Goal: Download file/media

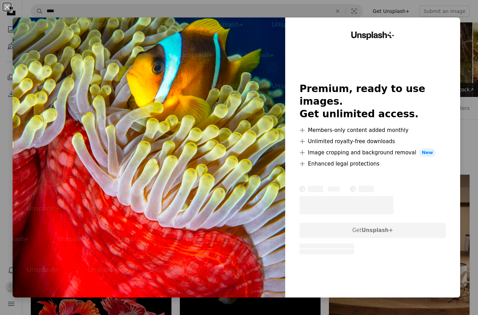
scroll to position [8531, 0]
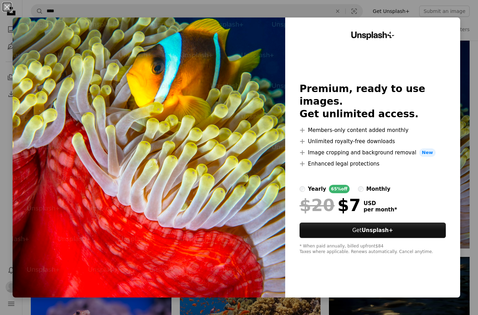
click at [5, 5] on button "An X shape" at bounding box center [7, 7] width 8 height 8
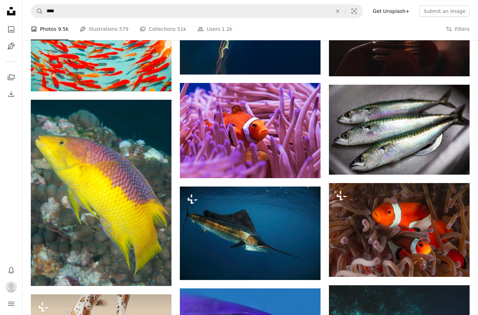
scroll to position [9961, 0]
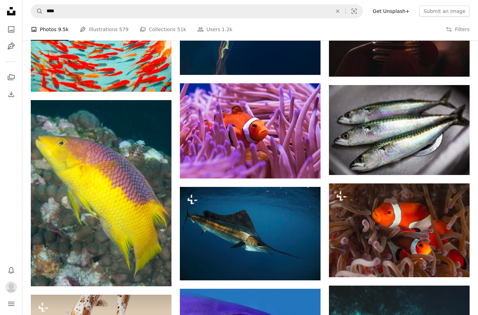
click at [343, 13] on icon "An X shape" at bounding box center [337, 11] width 15 height 6
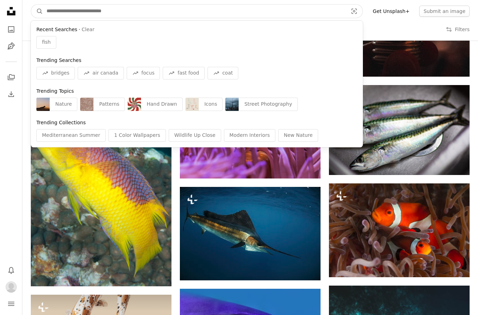
click at [311, 13] on input "Find visuals sitewide" at bounding box center [194, 11] width 303 height 13
click at [314, 13] on input "Find visuals sitewide" at bounding box center [194, 11] width 303 height 13
click at [319, 10] on input "Find visuals sitewide" at bounding box center [194, 11] width 303 height 13
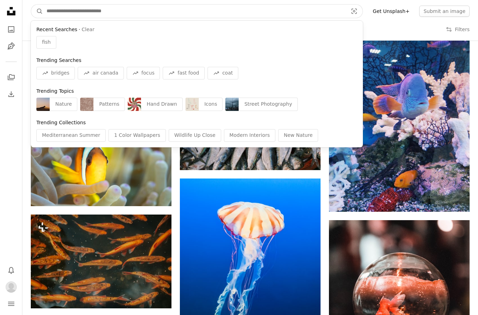
scroll to position [9641, 0]
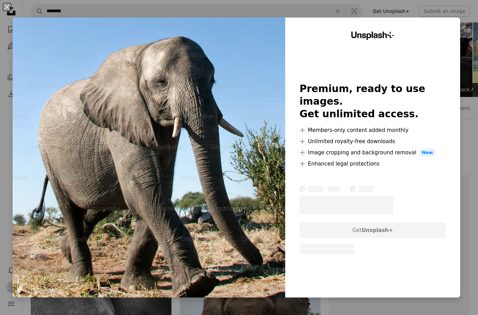
scroll to position [3104, 0]
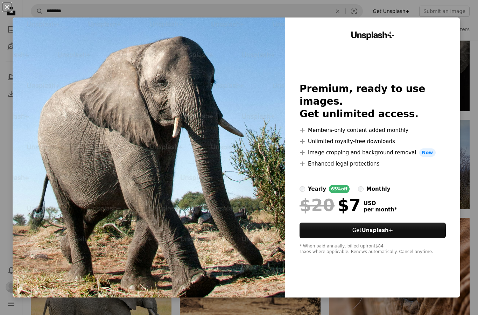
click at [10, 7] on button "An X shape" at bounding box center [7, 7] width 8 height 8
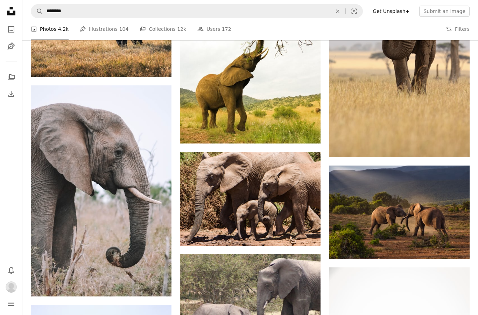
scroll to position [3595, 0]
click at [307, 235] on icon "Arrow pointing down" at bounding box center [307, 233] width 6 height 8
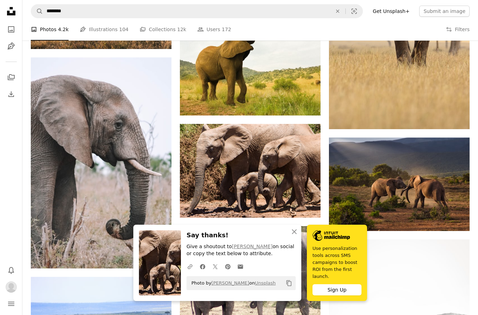
click at [297, 232] on icon "An X shape" at bounding box center [294, 232] width 8 height 8
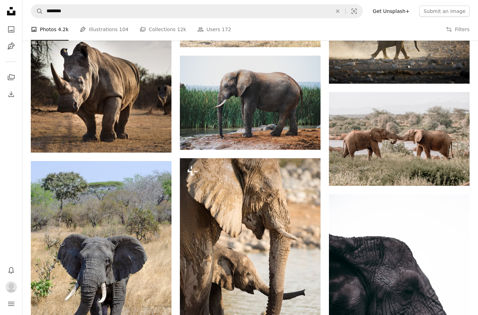
scroll to position [4120, 0]
